Goal: Transaction & Acquisition: Purchase product/service

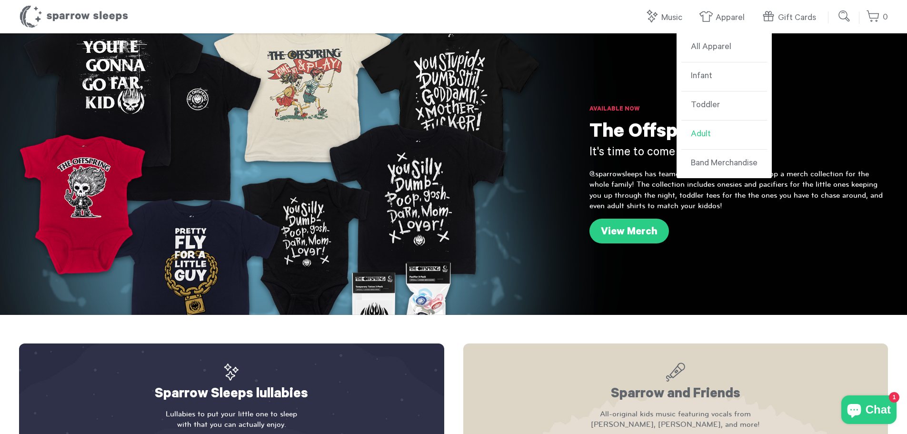
click at [715, 132] on link "Adult" at bounding box center [725, 135] width 86 height 29
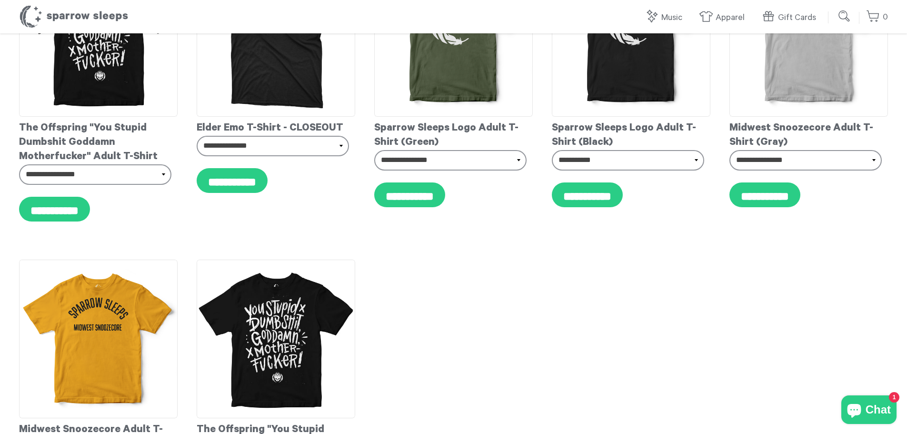
scroll to position [781, 0]
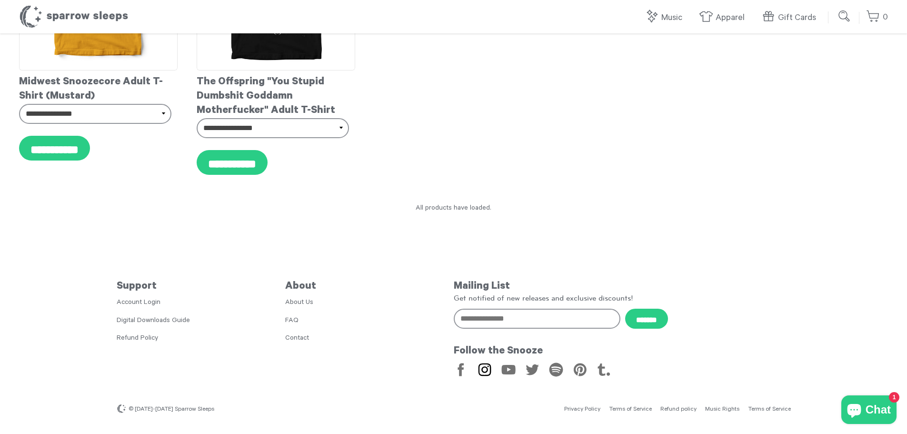
click at [487, 372] on link "Instagram" at bounding box center [485, 370] width 16 height 16
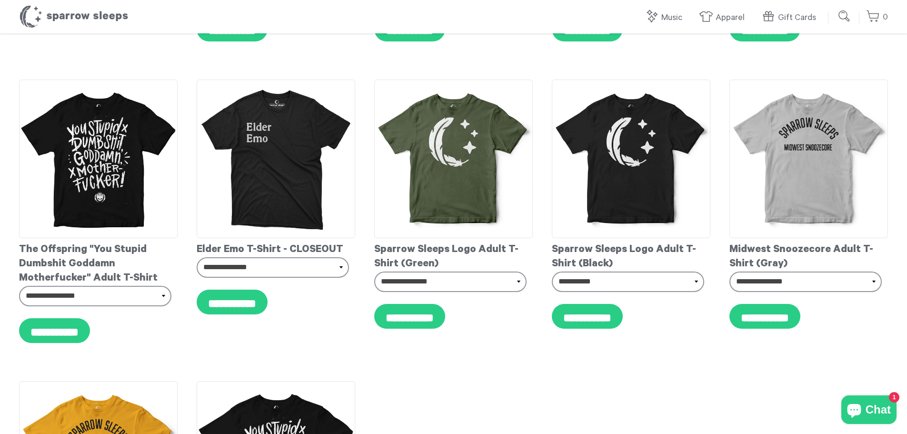
scroll to position [0, 0]
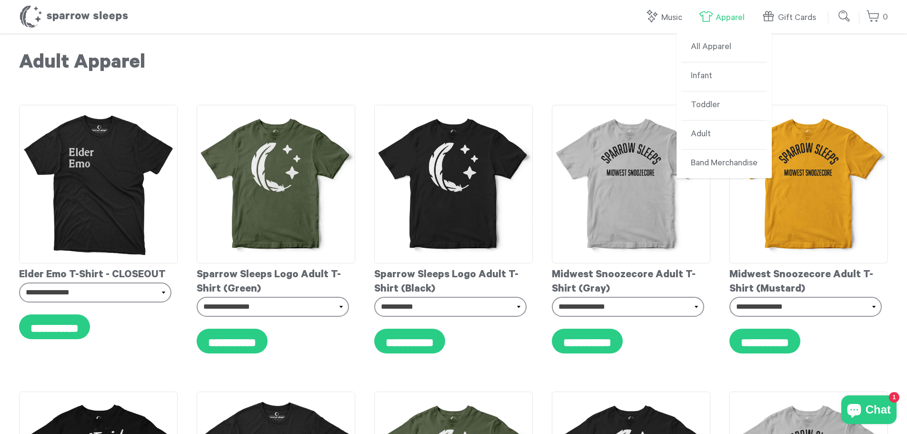
click at [750, 18] on link "Apparel" at bounding box center [724, 18] width 50 height 20
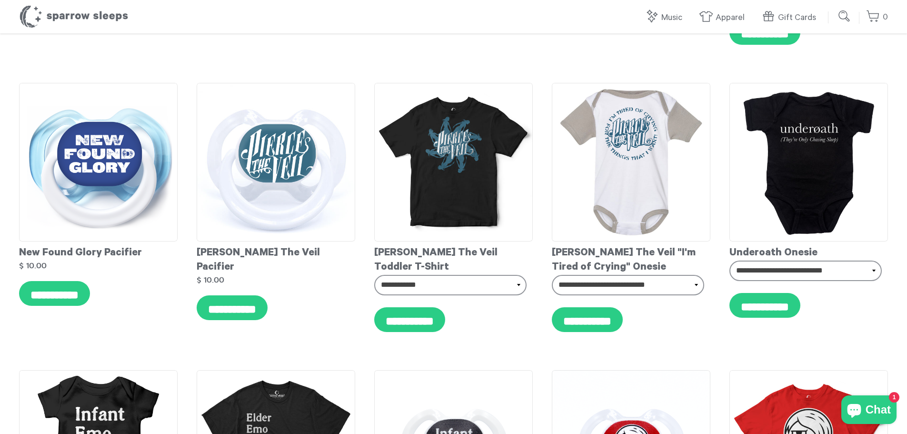
scroll to position [4856, 0]
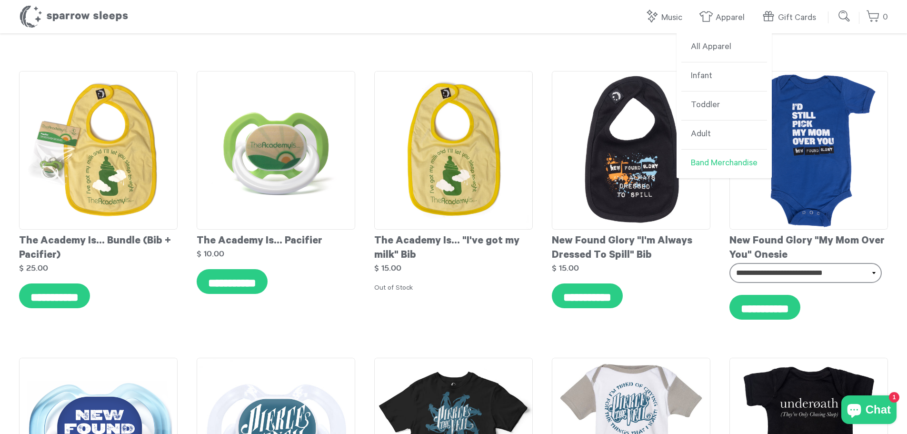
click at [724, 164] on link "Band Merchandise" at bounding box center [725, 164] width 86 height 29
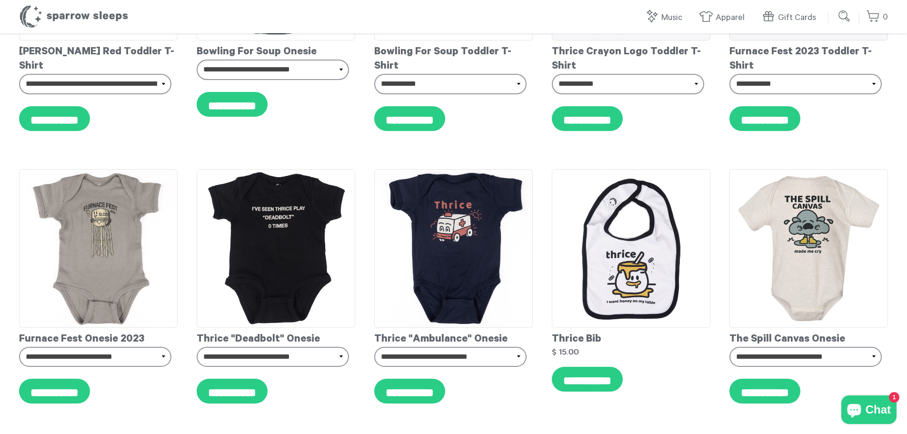
scroll to position [2678, 0]
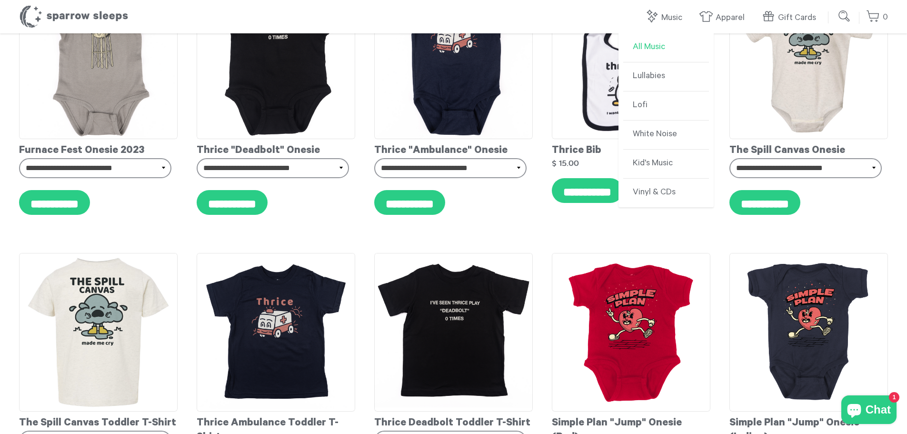
click at [669, 45] on link "All Music" at bounding box center [666, 47] width 86 height 29
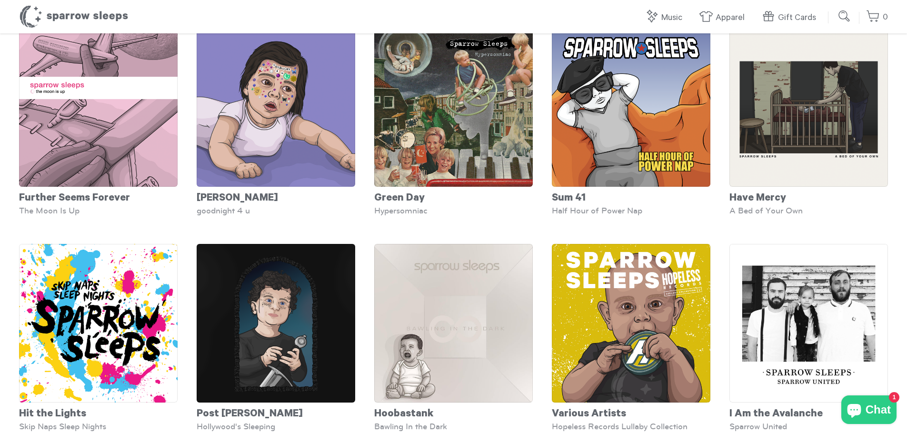
scroll to position [1363, 0]
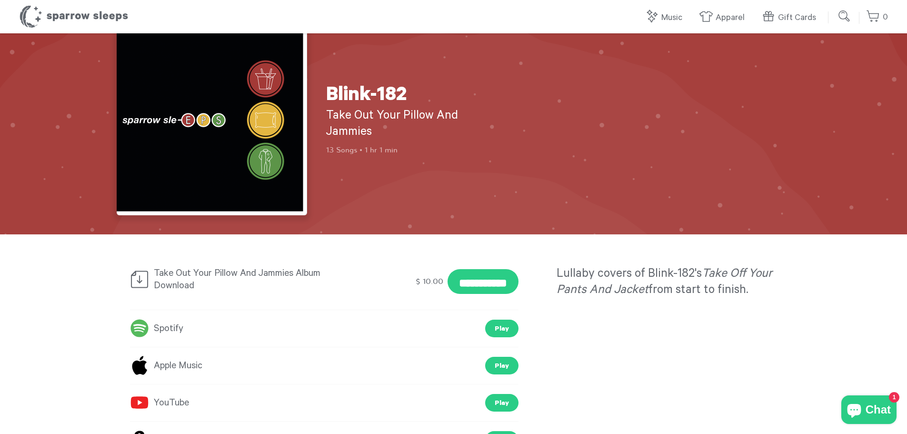
scroll to position [159, 0]
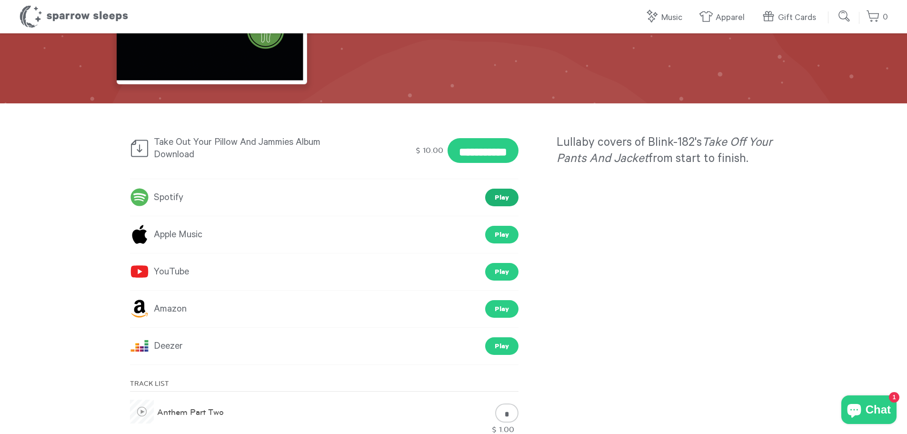
click at [505, 193] on link "Play" at bounding box center [501, 198] width 33 height 18
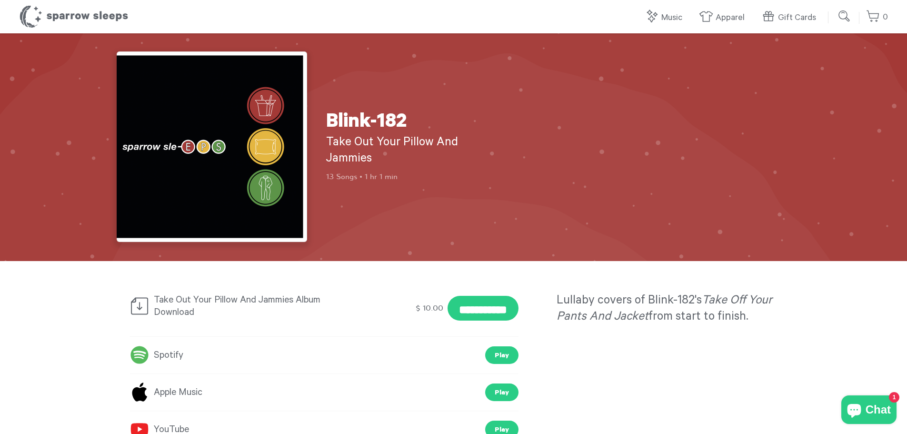
scroll to position [0, 0]
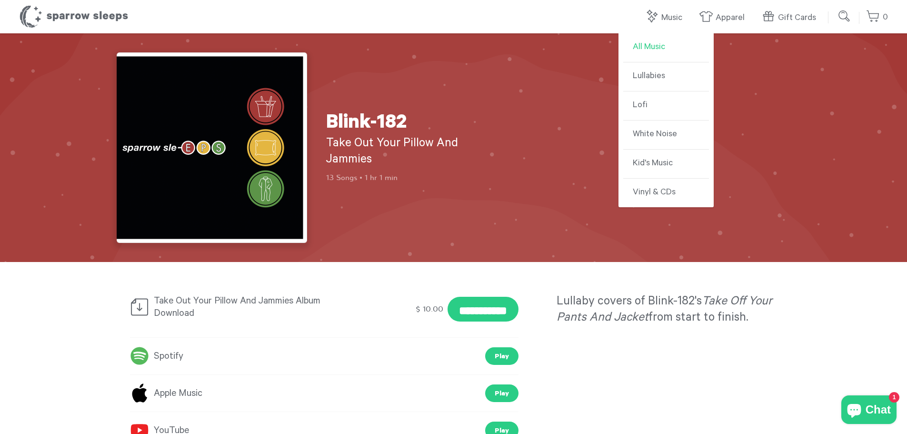
click at [655, 49] on link "All Music" at bounding box center [666, 47] width 86 height 29
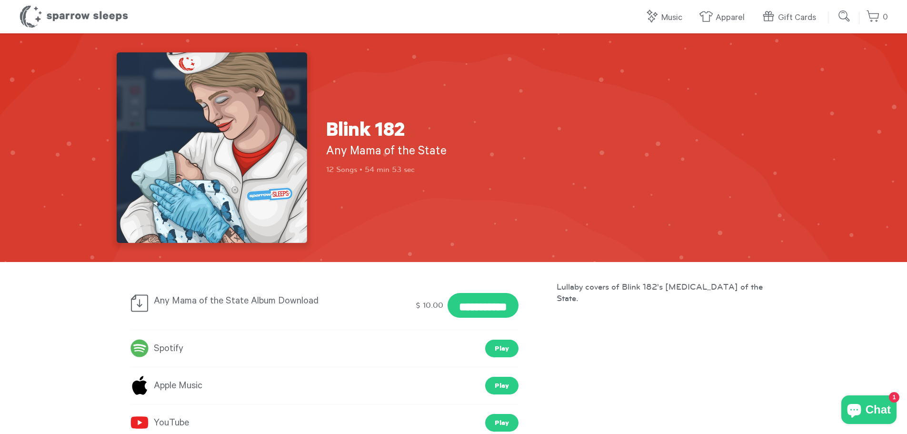
click at [354, 126] on h1 "Blink 182" at bounding box center [411, 133] width 171 height 24
click at [843, 16] on input "submit" at bounding box center [844, 16] width 19 height 19
type input "*****"
click at [835, 7] on input "submit" at bounding box center [844, 16] width 19 height 19
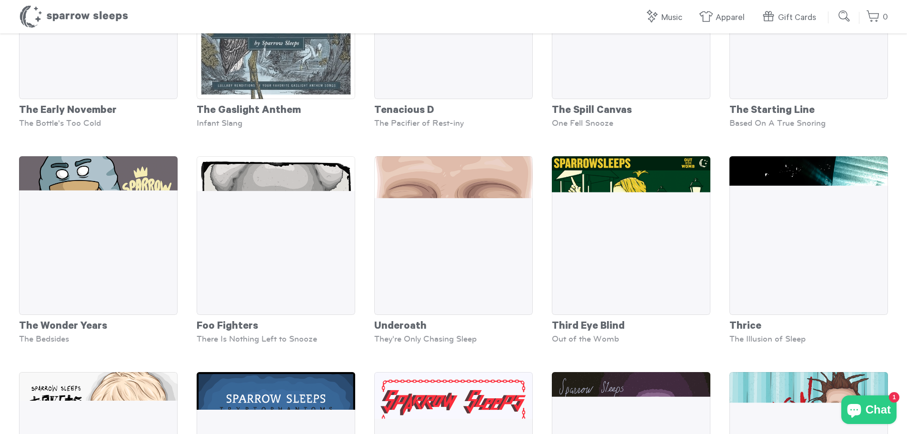
scroll to position [4062, 0]
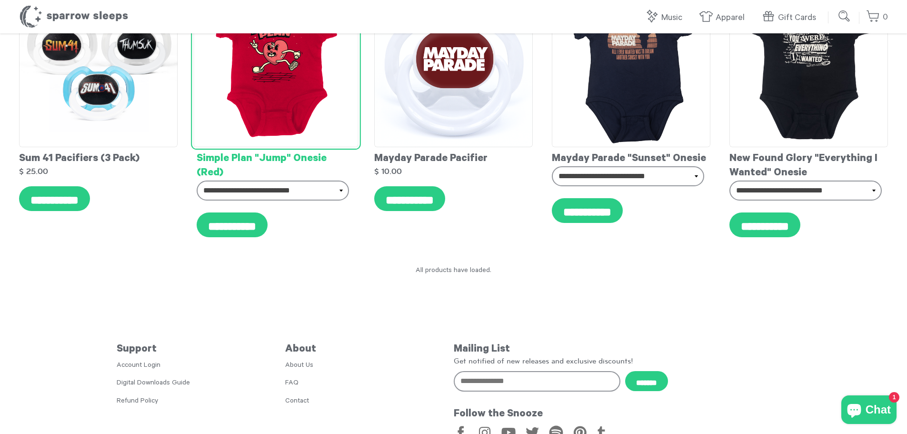
scroll to position [2224, 0]
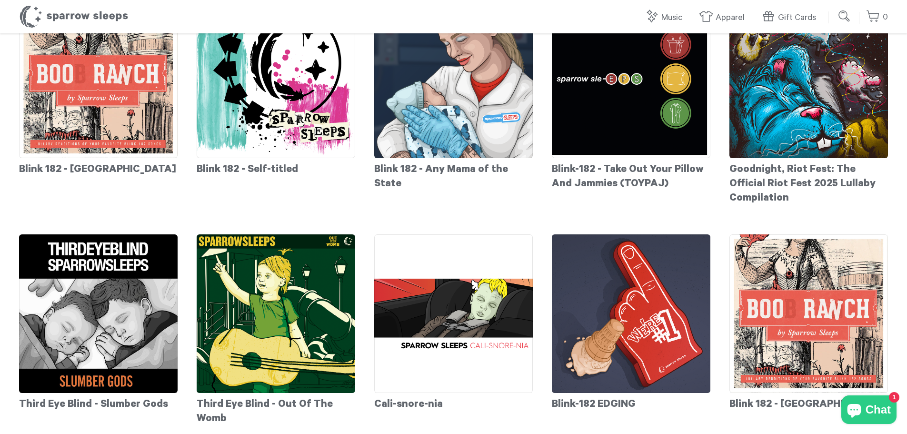
scroll to position [159, 0]
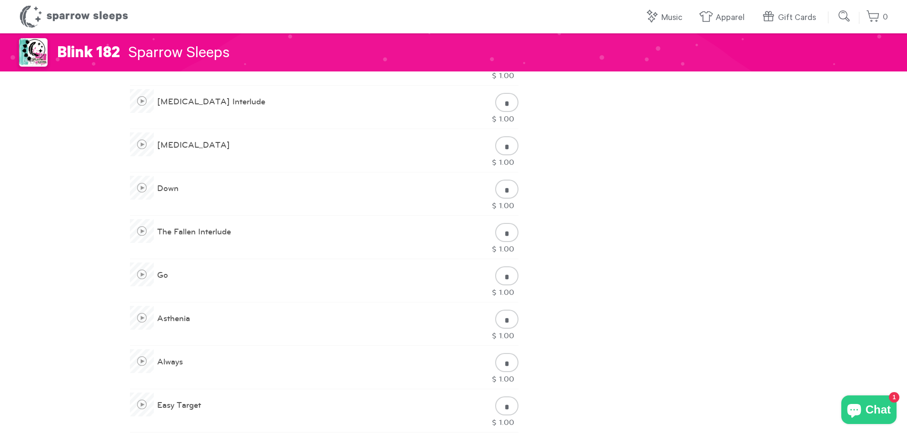
scroll to position [794, 0]
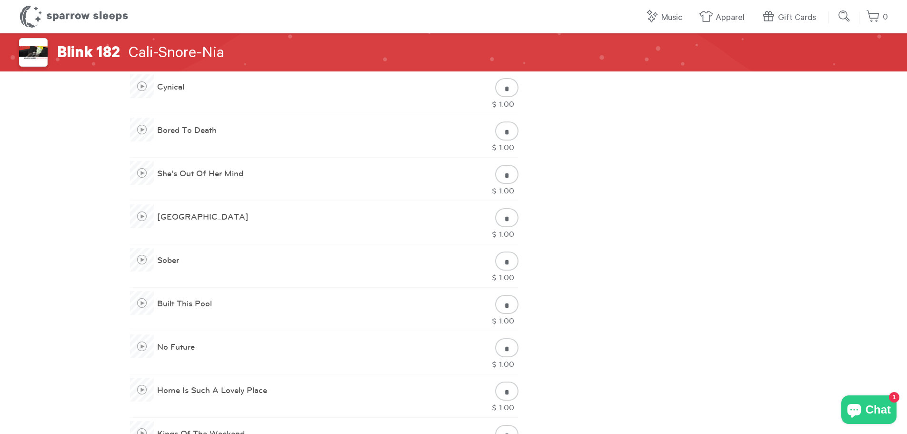
scroll to position [635, 0]
